Goal: Transaction & Acquisition: Purchase product/service

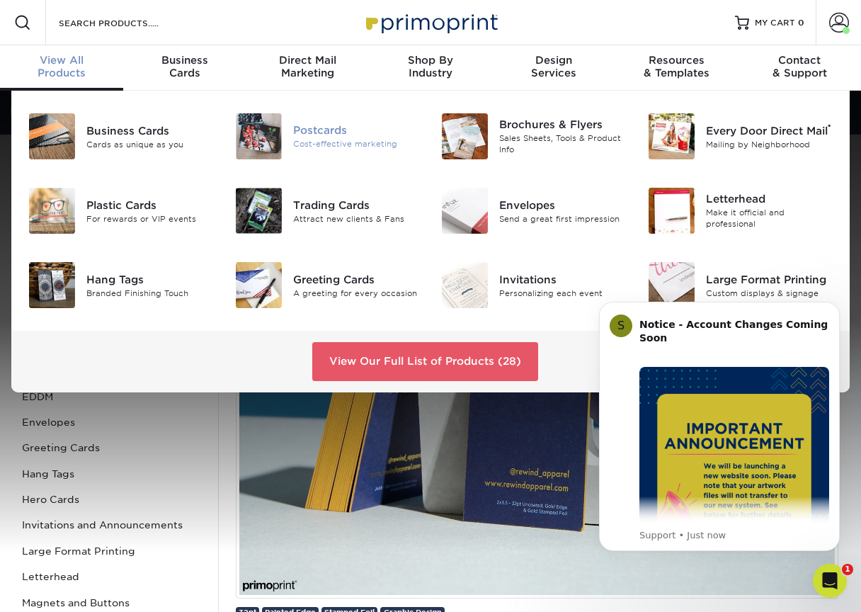
click at [272, 144] on img at bounding box center [259, 136] width 46 height 46
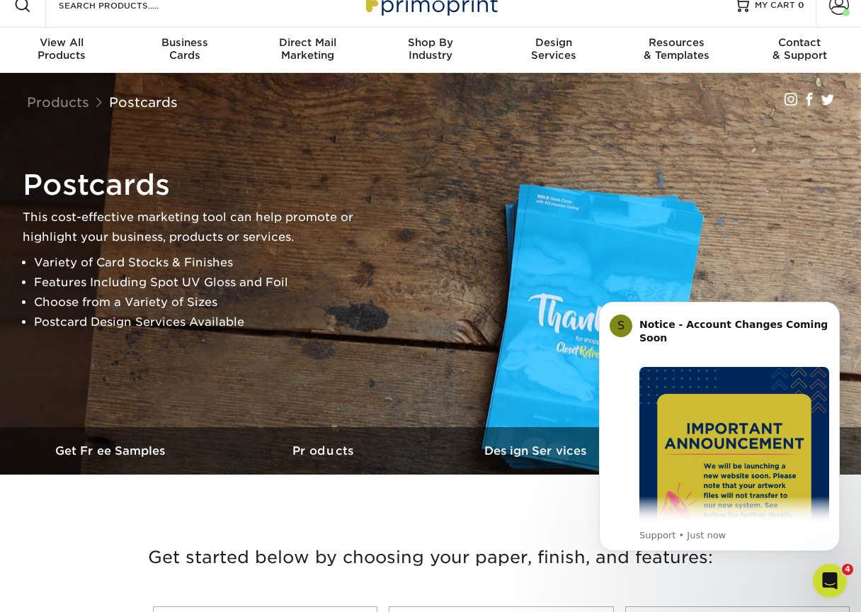
scroll to position [311, 0]
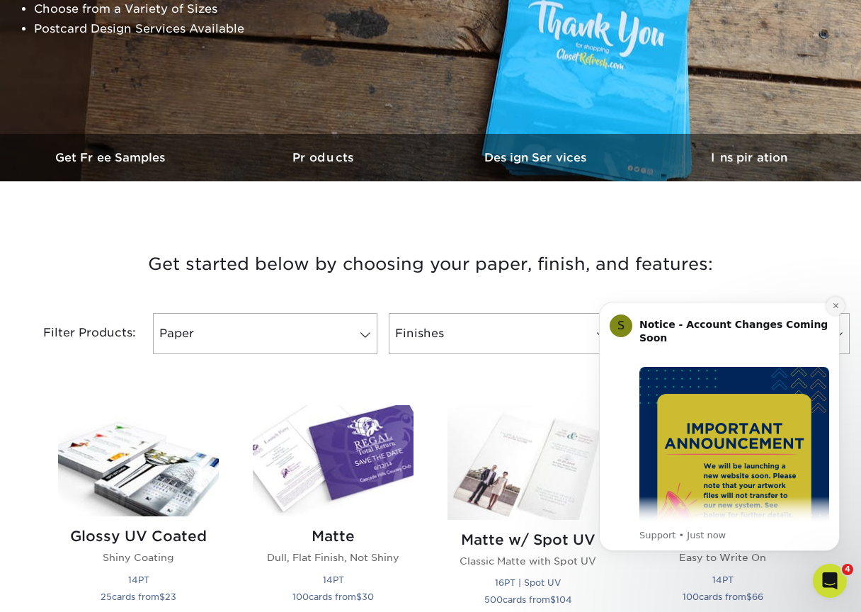
click at [834, 304] on icon "Dismiss notification" at bounding box center [836, 306] width 8 height 8
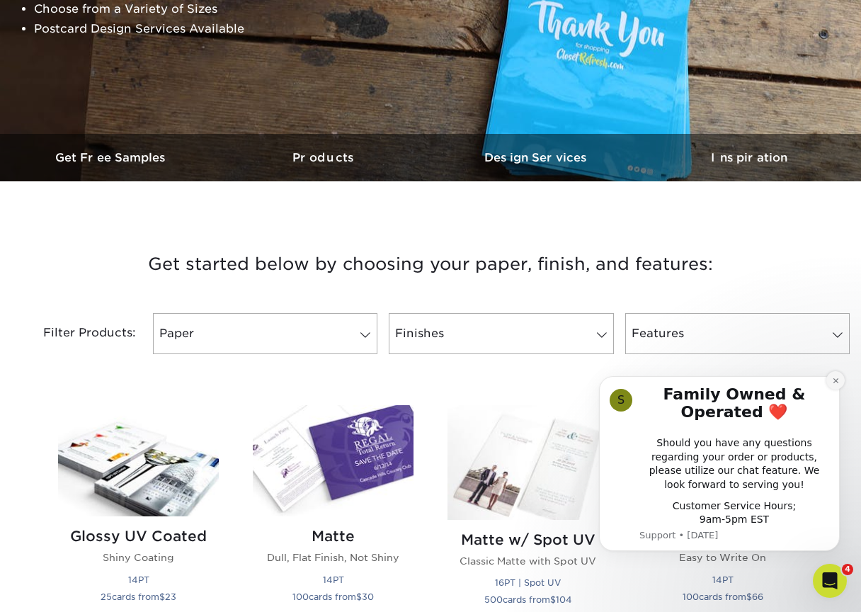
click at [833, 383] on icon "Dismiss notification" at bounding box center [836, 381] width 8 height 8
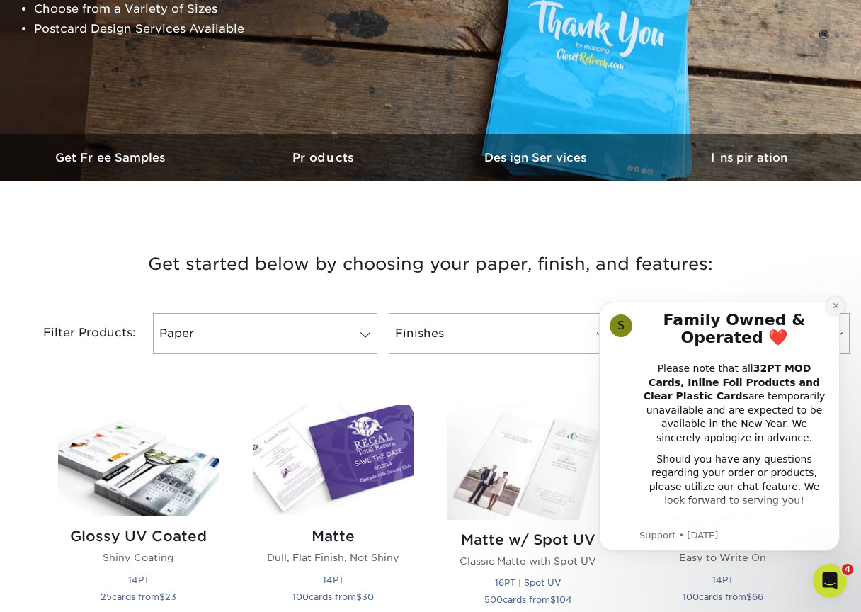
click at [837, 307] on icon "Dismiss notification" at bounding box center [835, 305] width 5 height 5
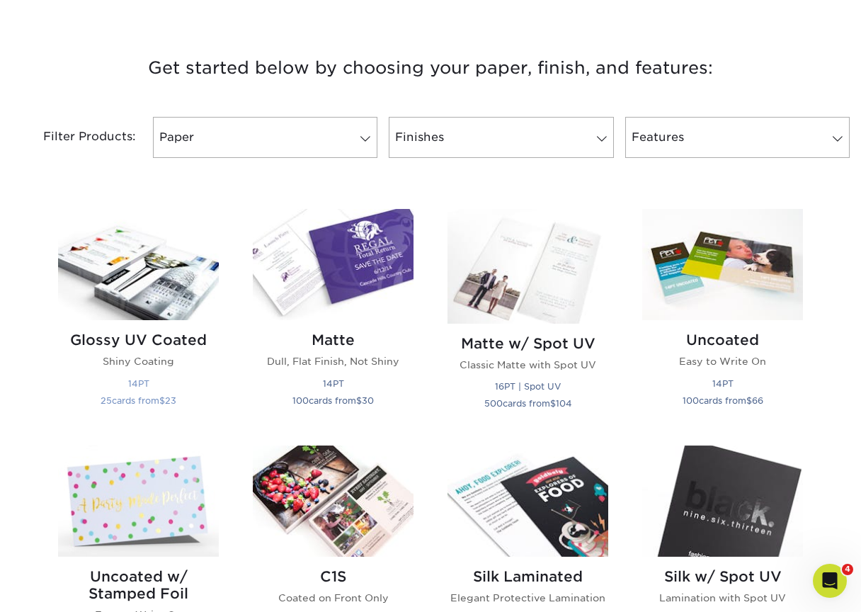
scroll to position [559, 0]
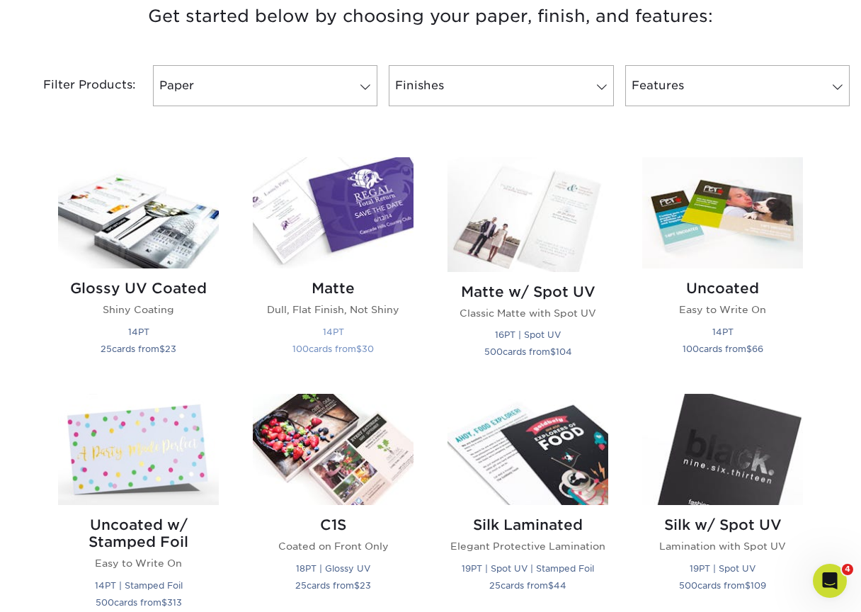
click at [351, 225] on img at bounding box center [333, 212] width 161 height 111
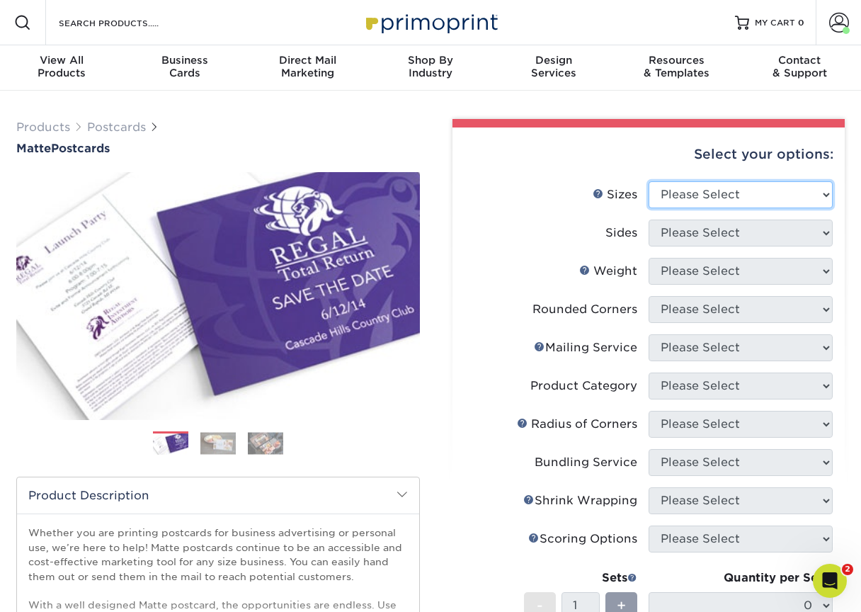
select select "5.00x7.00"
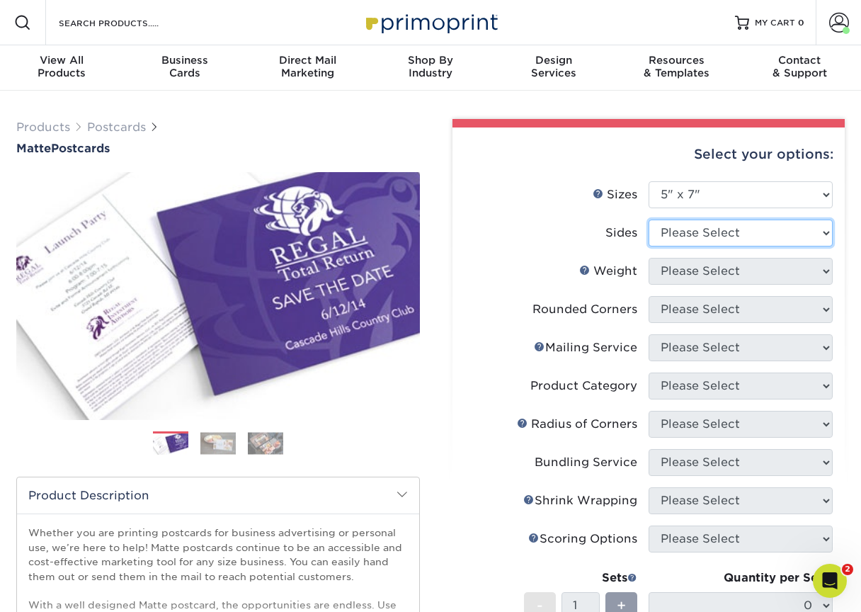
select select "13abbda7-1d64-4f25-8bb2-c179b224825d"
